Goal: Task Accomplishment & Management: Use online tool/utility

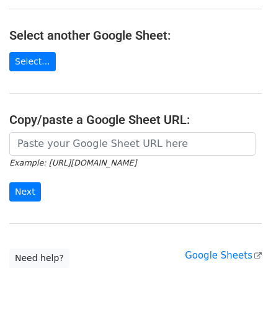
scroll to position [162, 0]
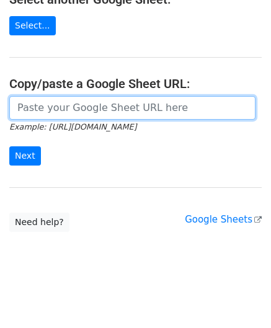
click at [56, 111] on input "url" at bounding box center [132, 108] width 246 height 24
paste input "[URL][DOMAIN_NAME]"
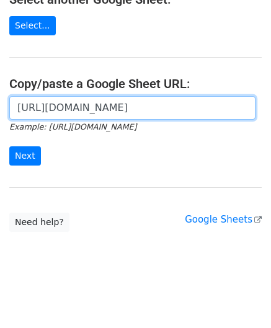
scroll to position [0, 260]
type input "[URL][DOMAIN_NAME]"
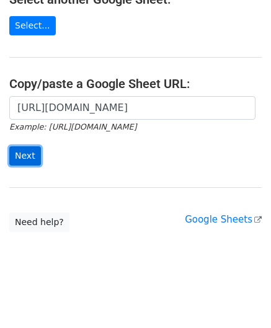
click at [21, 153] on input "Next" at bounding box center [25, 155] width 32 height 19
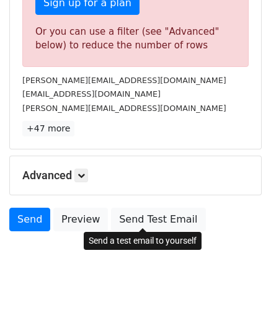
scroll to position [418, 0]
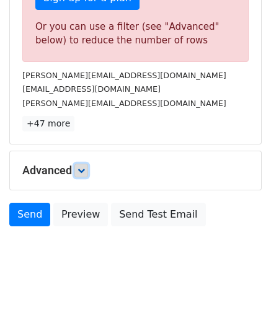
click at [88, 168] on link at bounding box center [81, 171] width 14 height 14
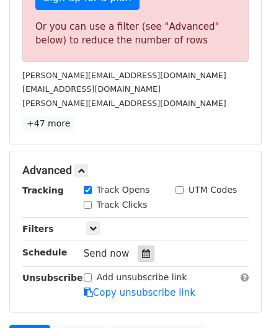
click at [142, 249] on icon at bounding box center [146, 253] width 8 height 9
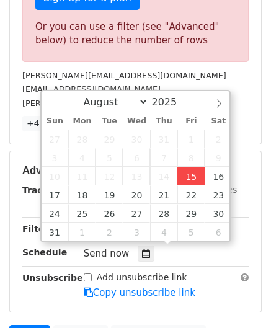
type input "2025-08-15 12:00"
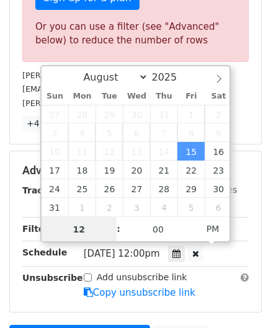
paste input "0"
type input "10"
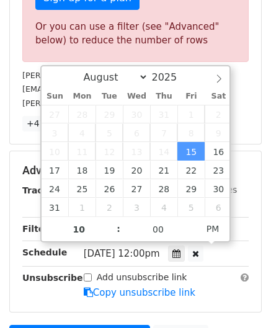
type input "2025-08-15 22:00"
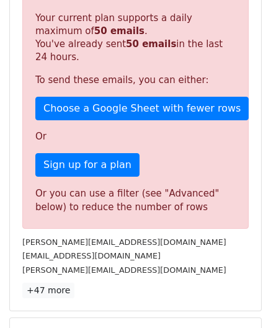
scroll to position [568, 0]
